Goal: Task Accomplishment & Management: Use online tool/utility

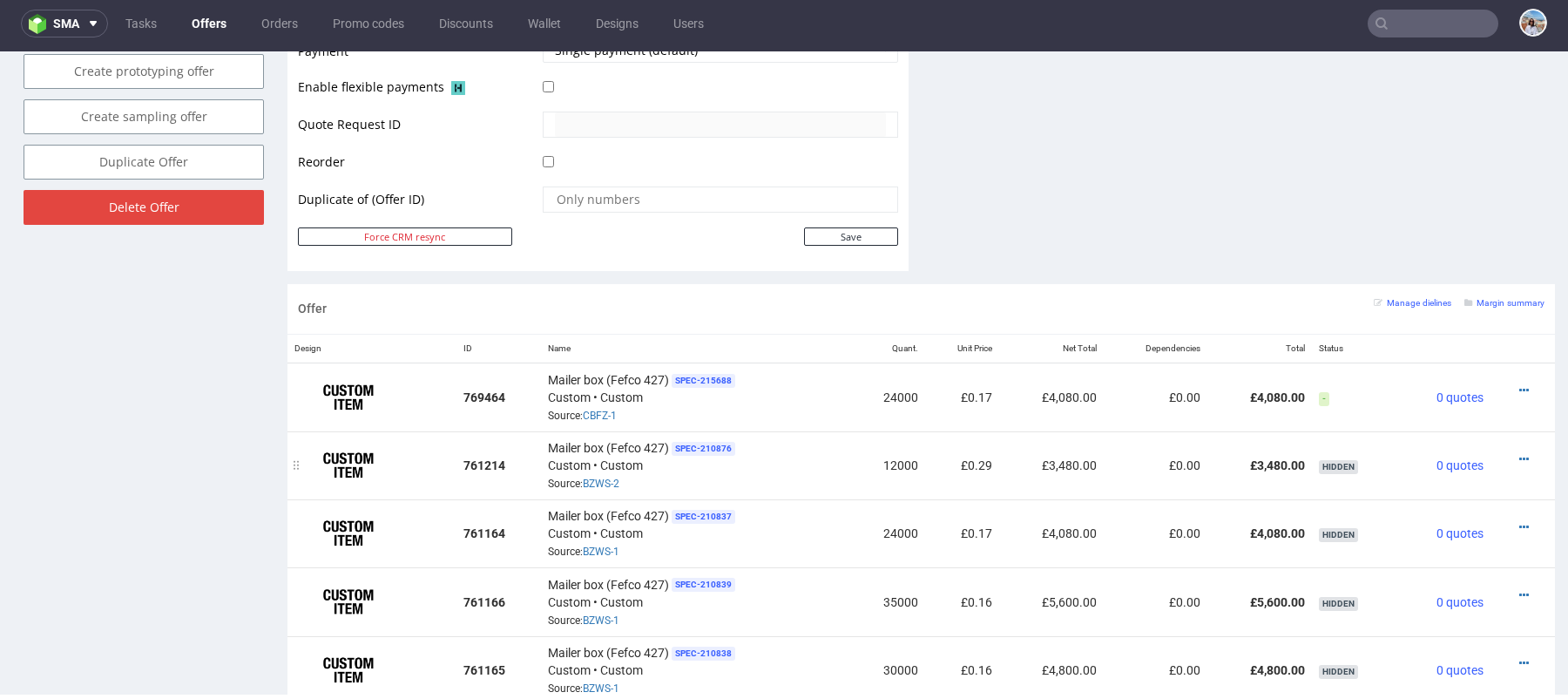
scroll to position [849, 0]
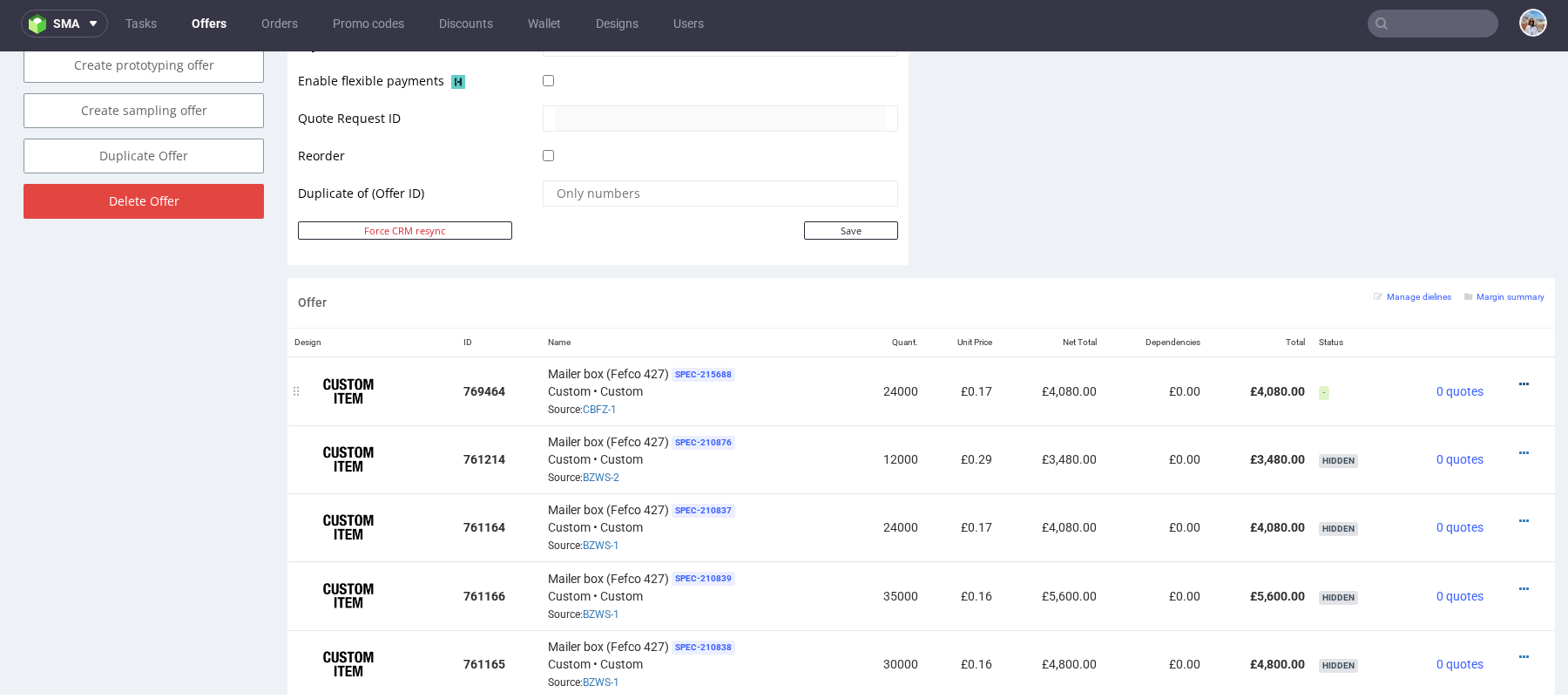
click at [1519, 382] on icon at bounding box center [1524, 384] width 10 height 13
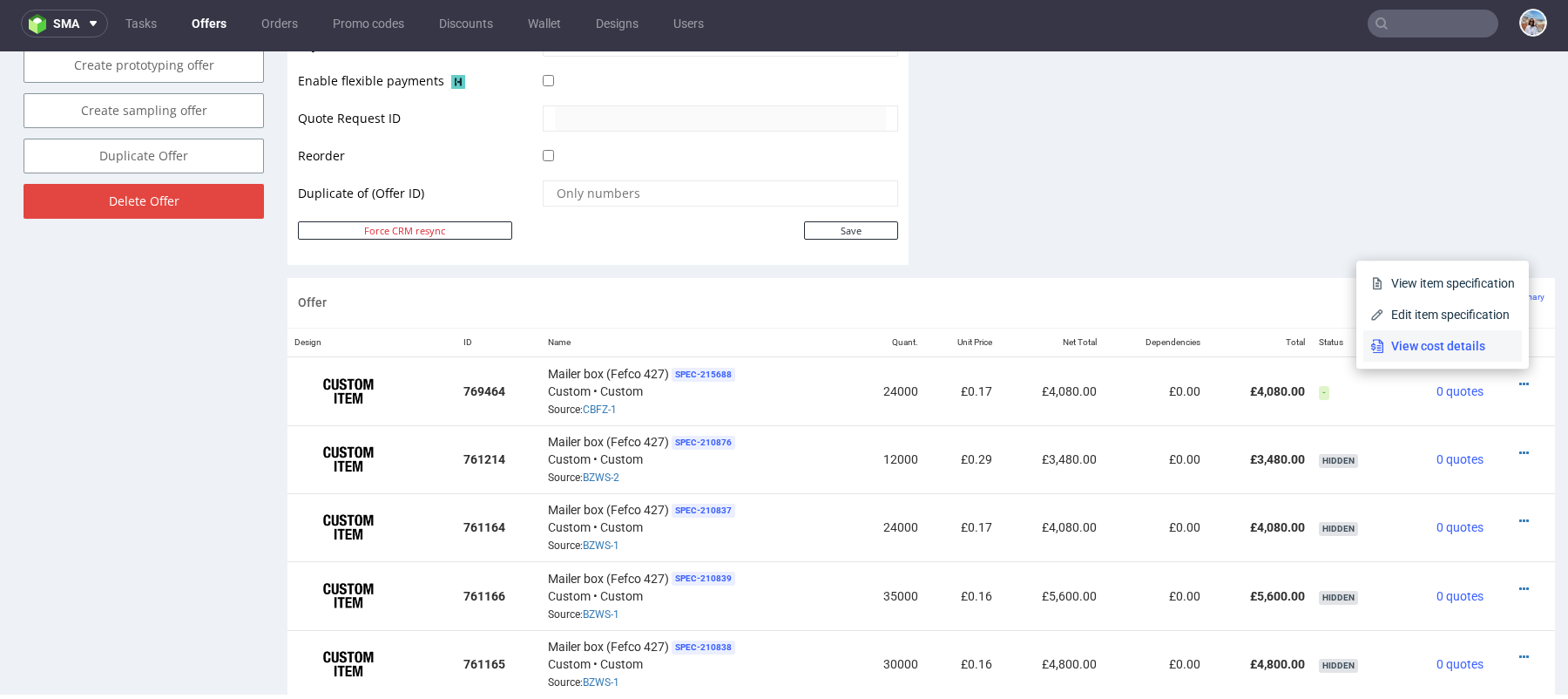
click at [1407, 347] on span "View cost details" at bounding box center [1450, 346] width 131 height 17
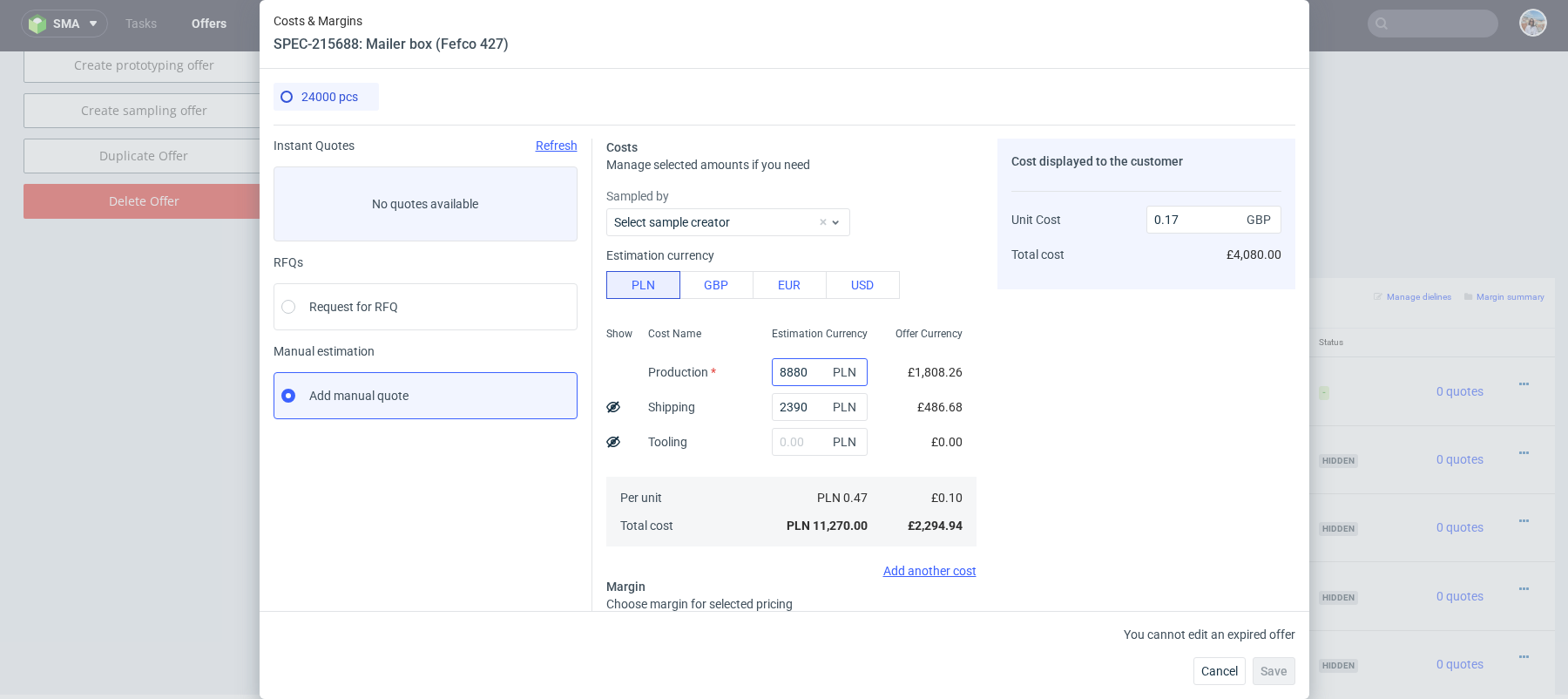
scroll to position [178, 0]
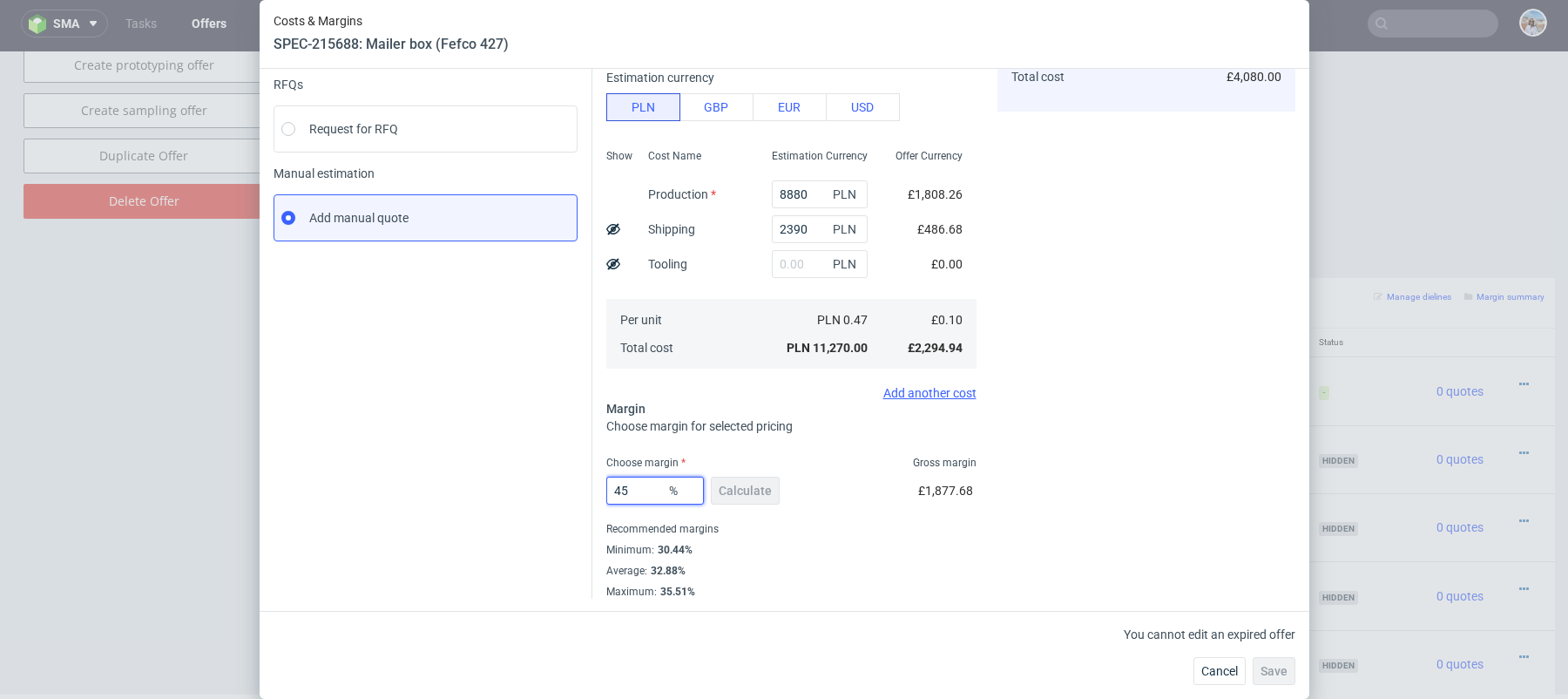
click at [654, 497] on input "45" at bounding box center [655, 490] width 98 height 28
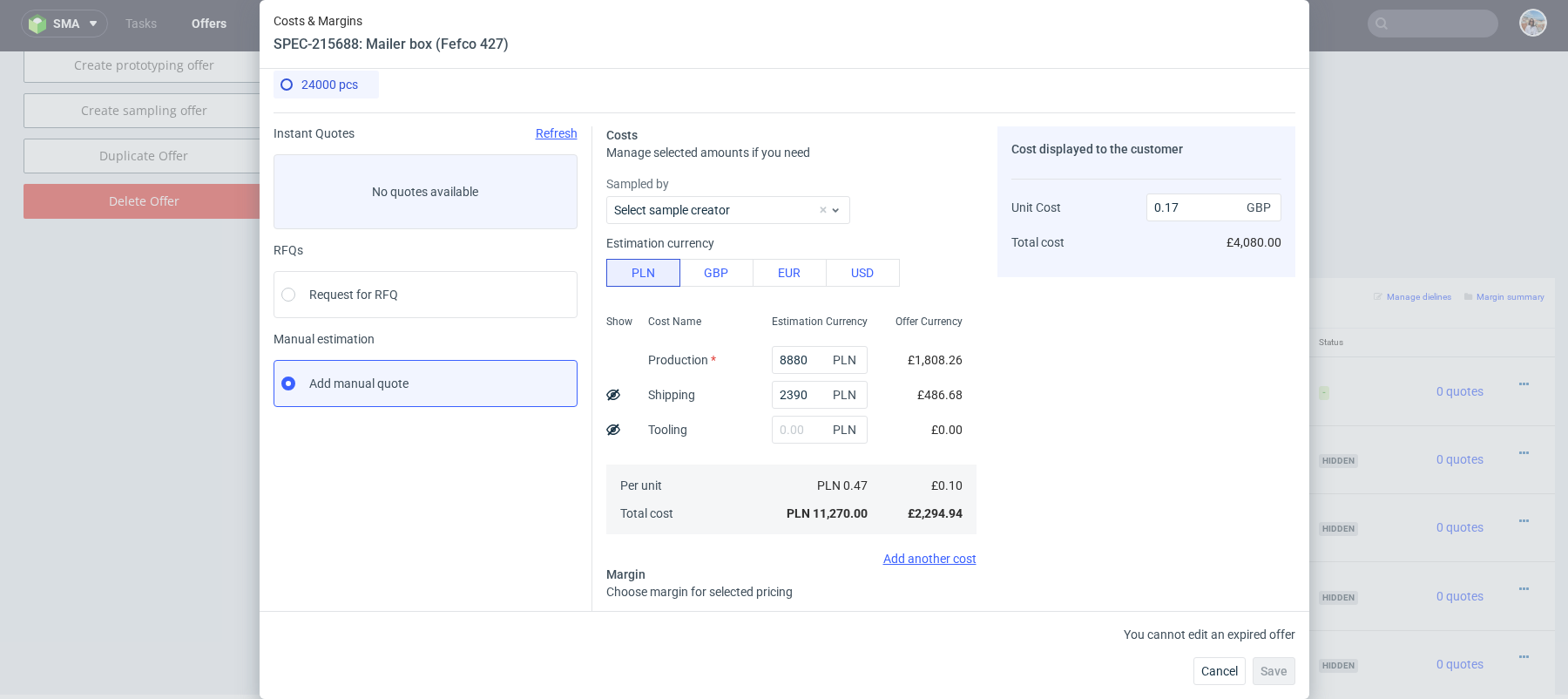
scroll to position [0, 0]
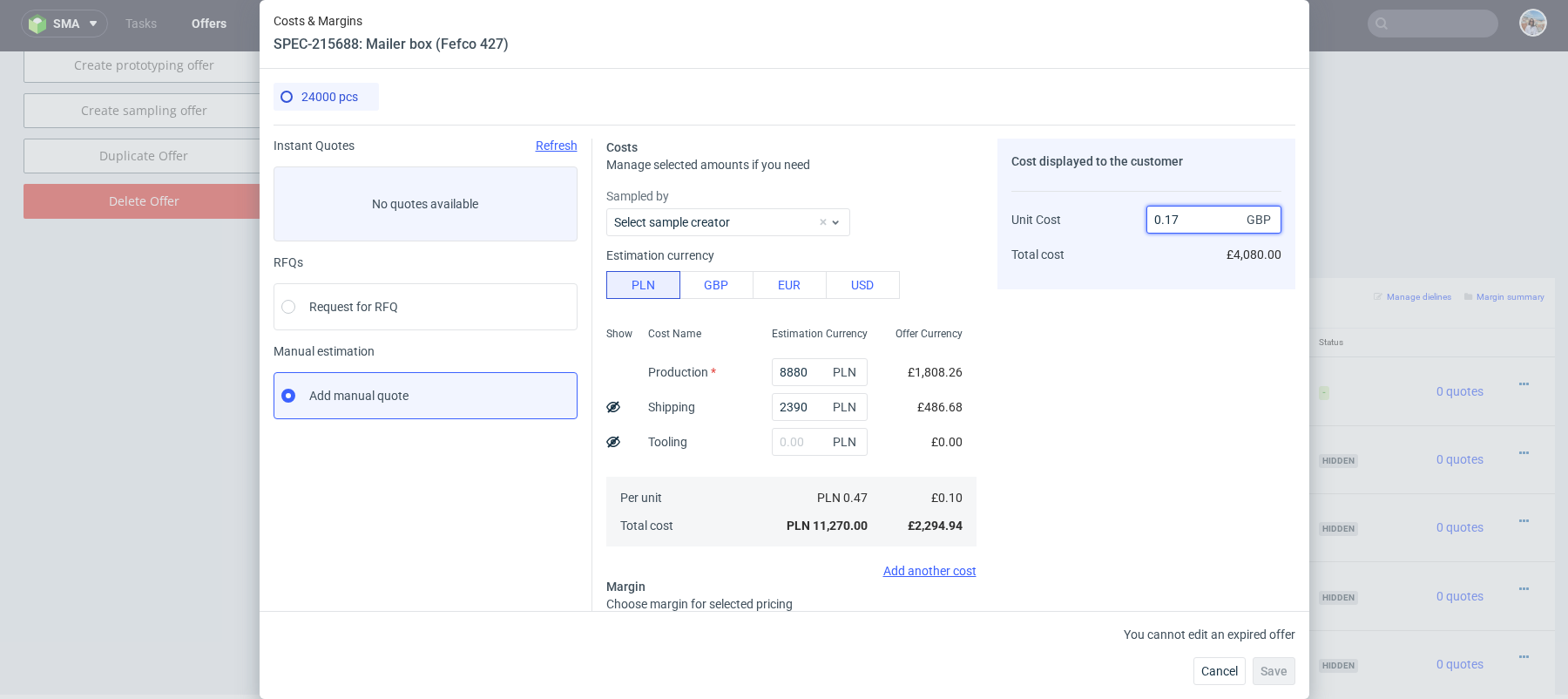
click at [1192, 223] on input "0.17" at bounding box center [1214, 219] width 135 height 28
type input "0.14"
type input "28.57142857142858"
click at [1202, 224] on input "0.13" at bounding box center [1214, 219] width 135 height 28
type input "0.12"
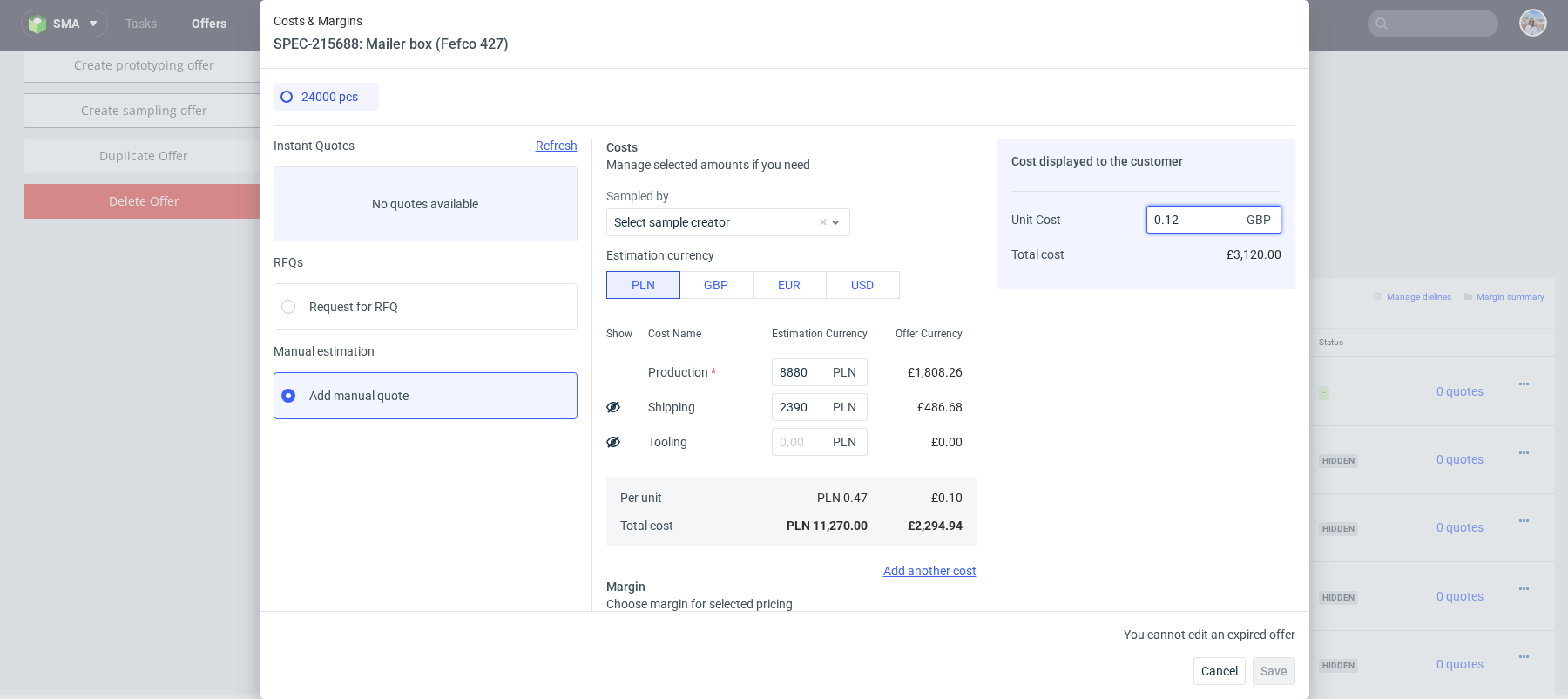
type input "16.666666666666664"
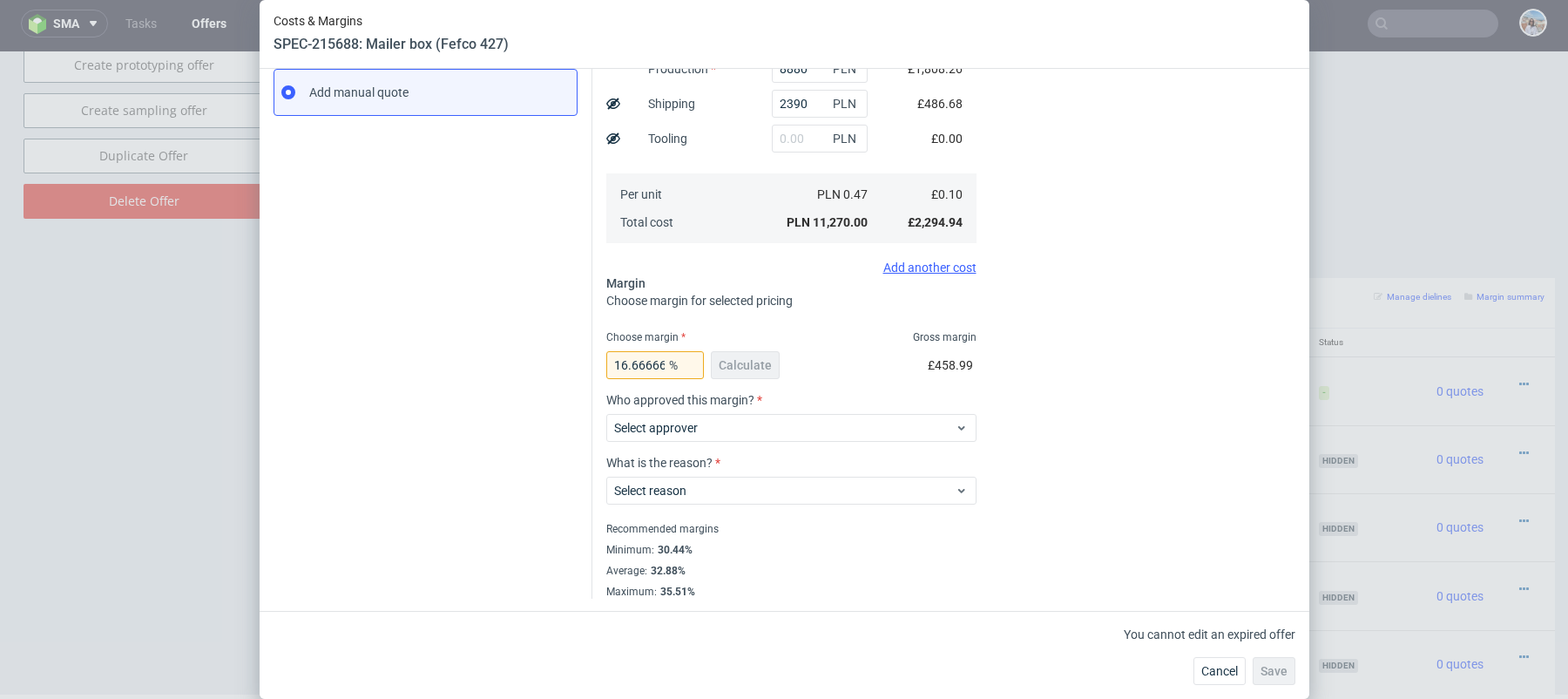
type input "0.11"
click at [645, 371] on input "16.666666666666664" at bounding box center [655, 365] width 98 height 28
type input "1"
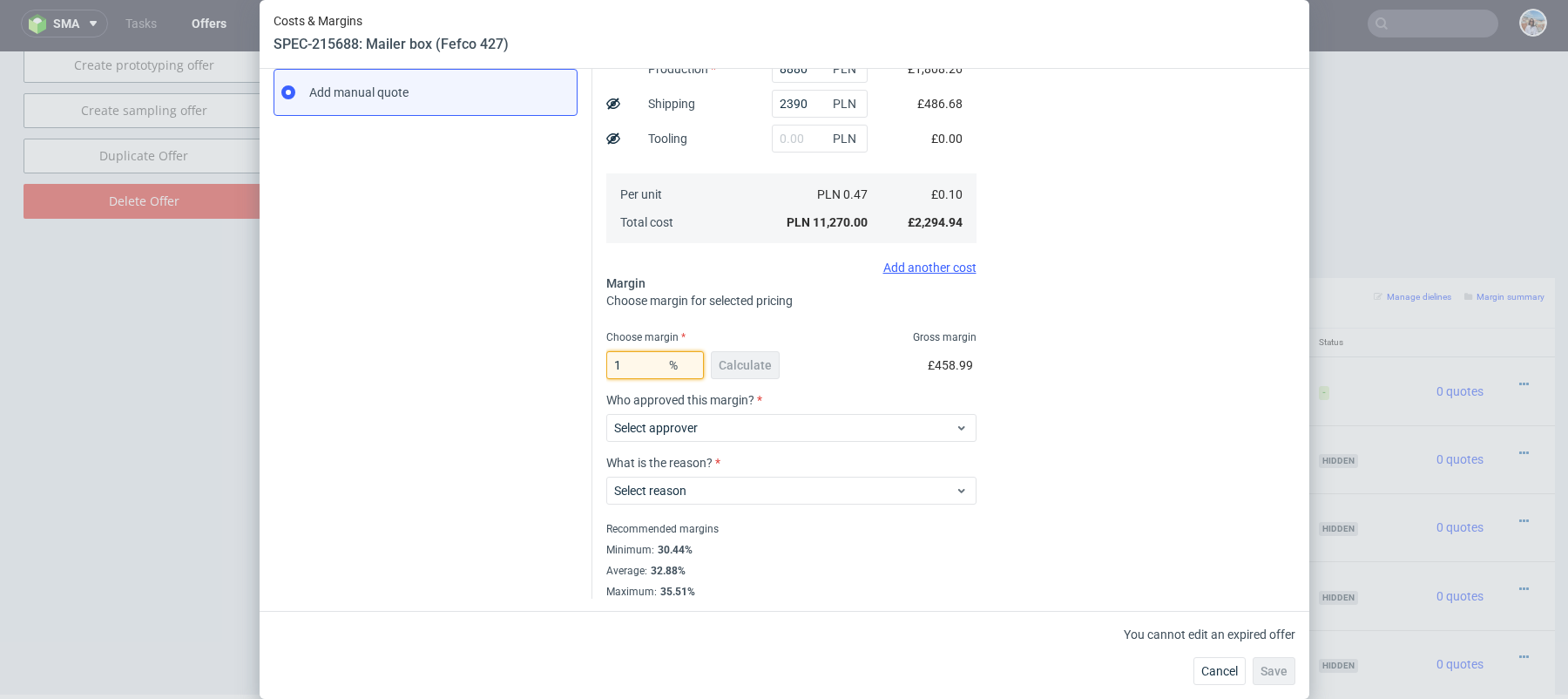
type input "0.1"
type input "16"
type input "0.11"
type input "15"
type input "0.1"
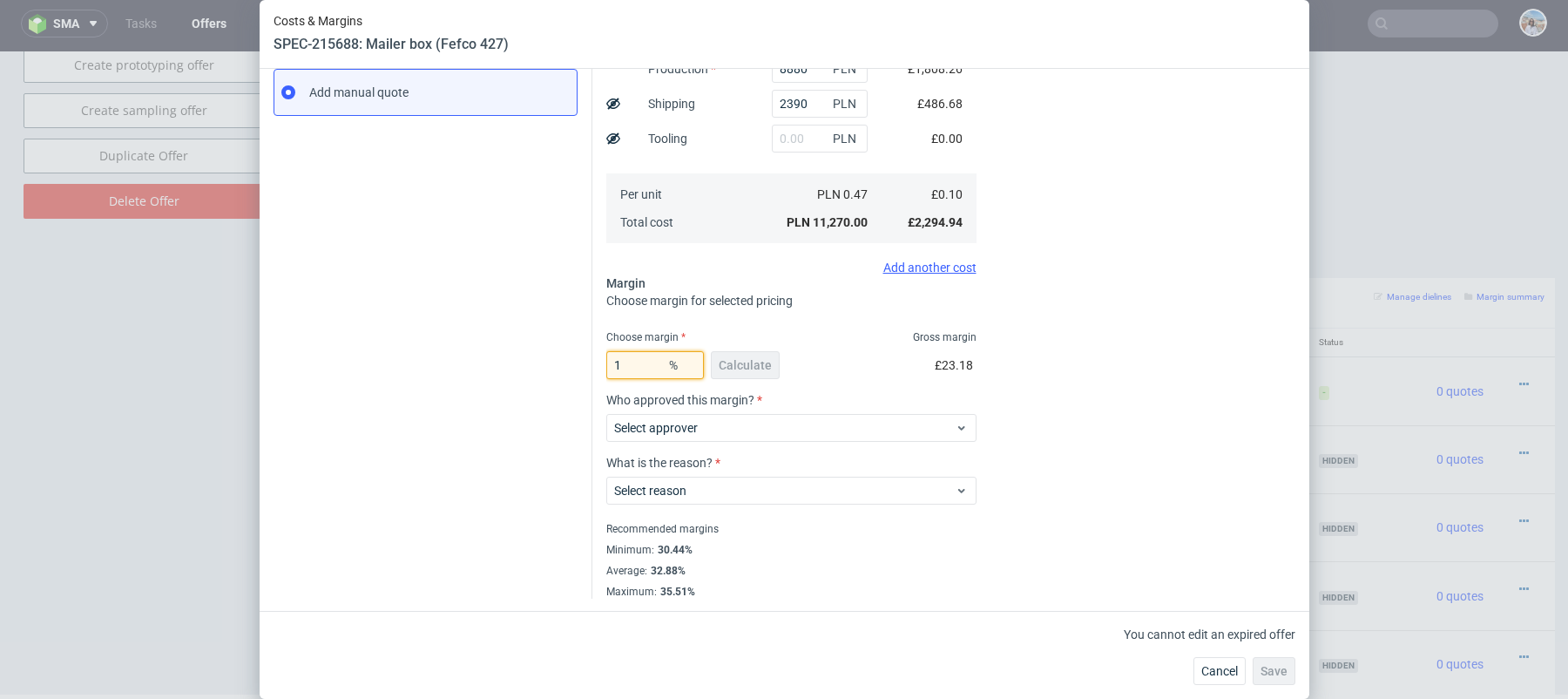
type input "18"
type input "0.12"
type input "18"
click at [480, 308] on div "Instant Quotes Refresh No quotes available RFQs Request for RFQ Manual estimati…" at bounding box center [433, 216] width 318 height 763
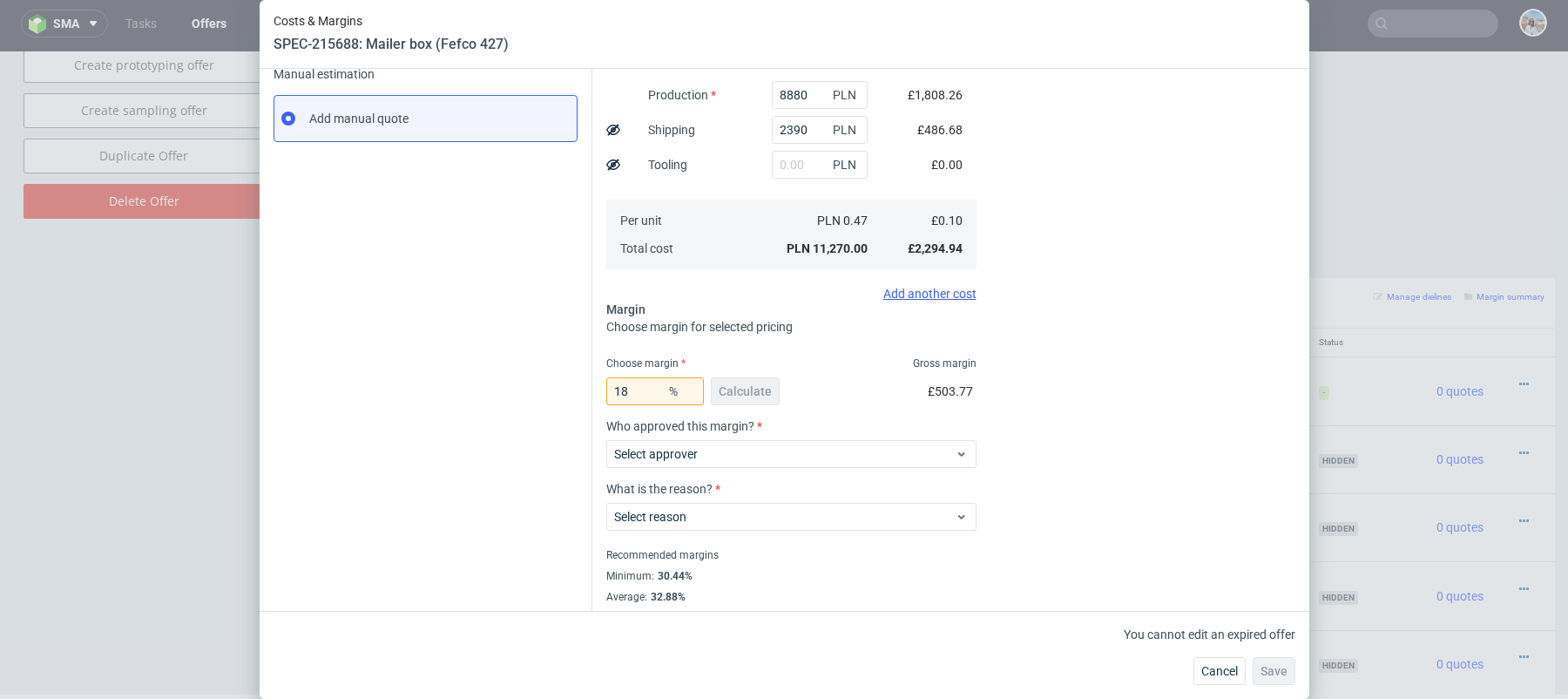
scroll to position [0, 0]
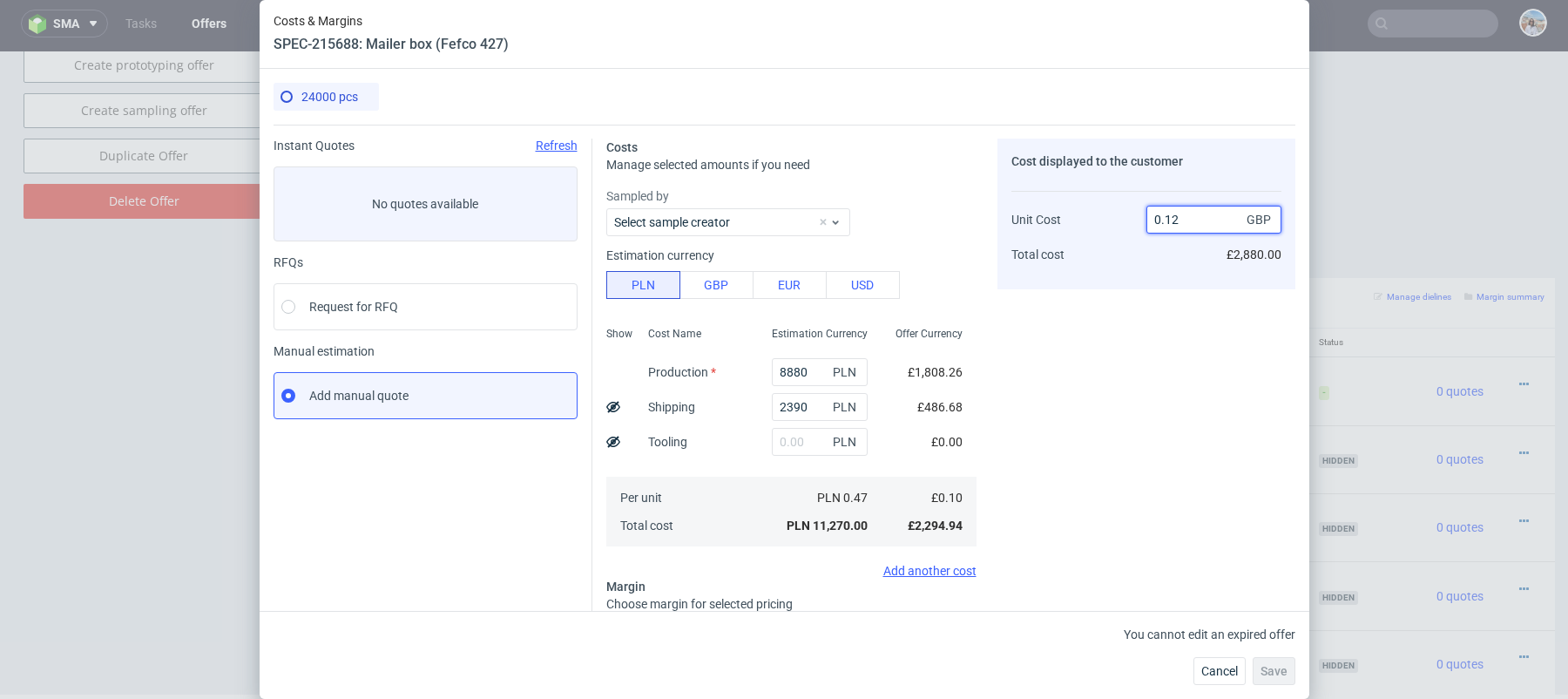
click at [1175, 216] on input "0.12" at bounding box center [1214, 219] width 135 height 28
click at [1219, 672] on span "Cancel" at bounding box center [1220, 671] width 37 height 13
